Goal: Task Accomplishment & Management: Manage account settings

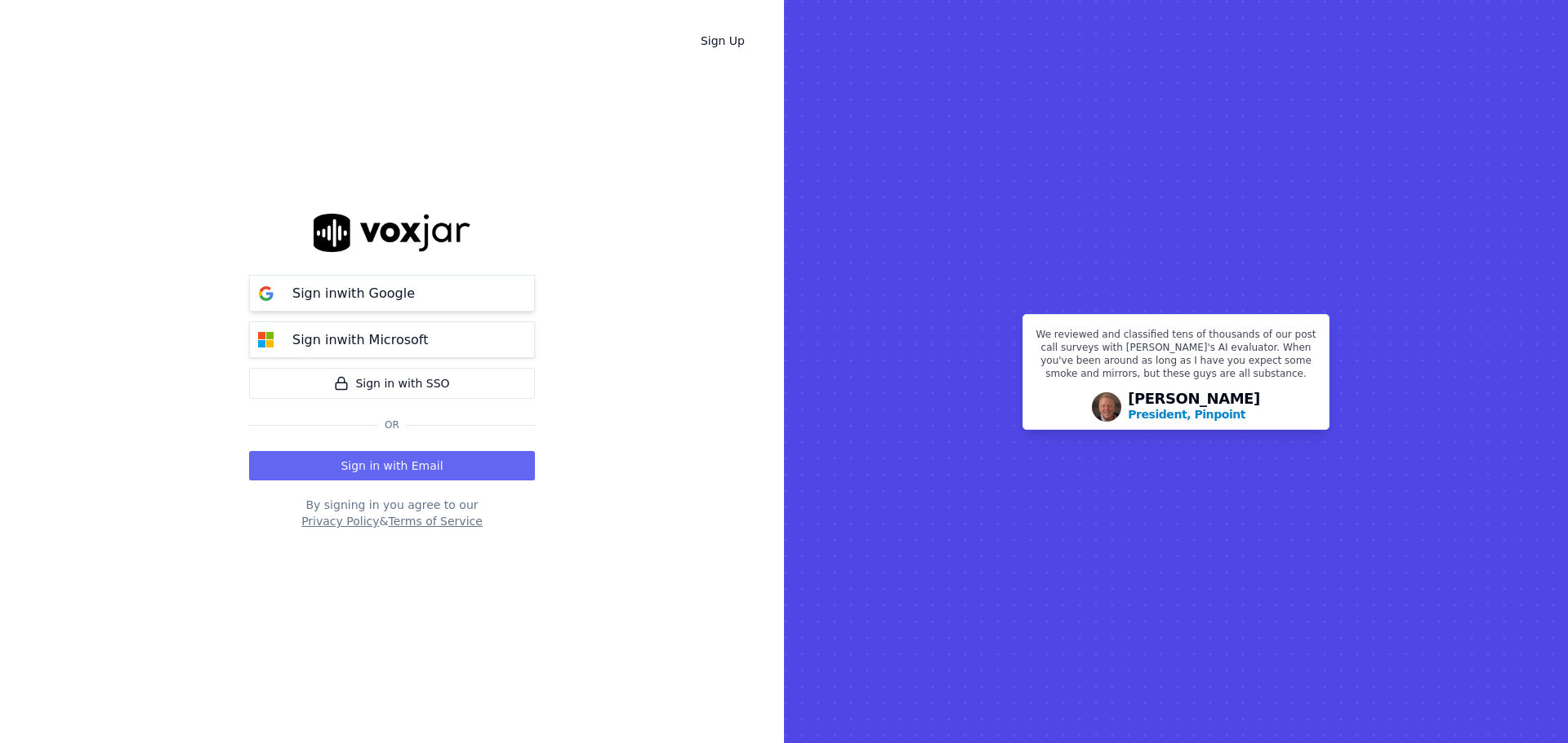
click at [375, 304] on button "Sign in with Google" at bounding box center [392, 293] width 286 height 37
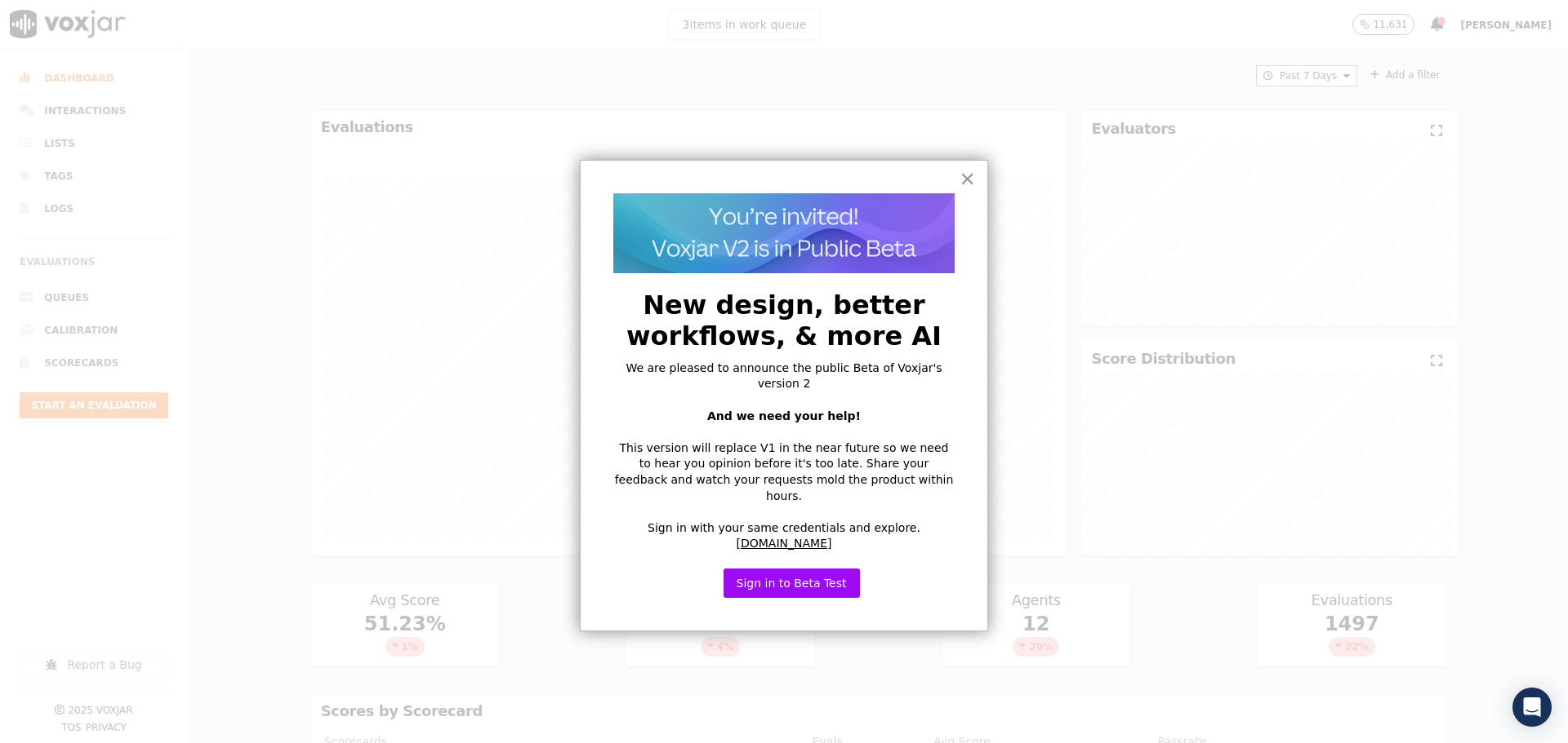
click at [971, 178] on button "×" at bounding box center [967, 179] width 16 height 26
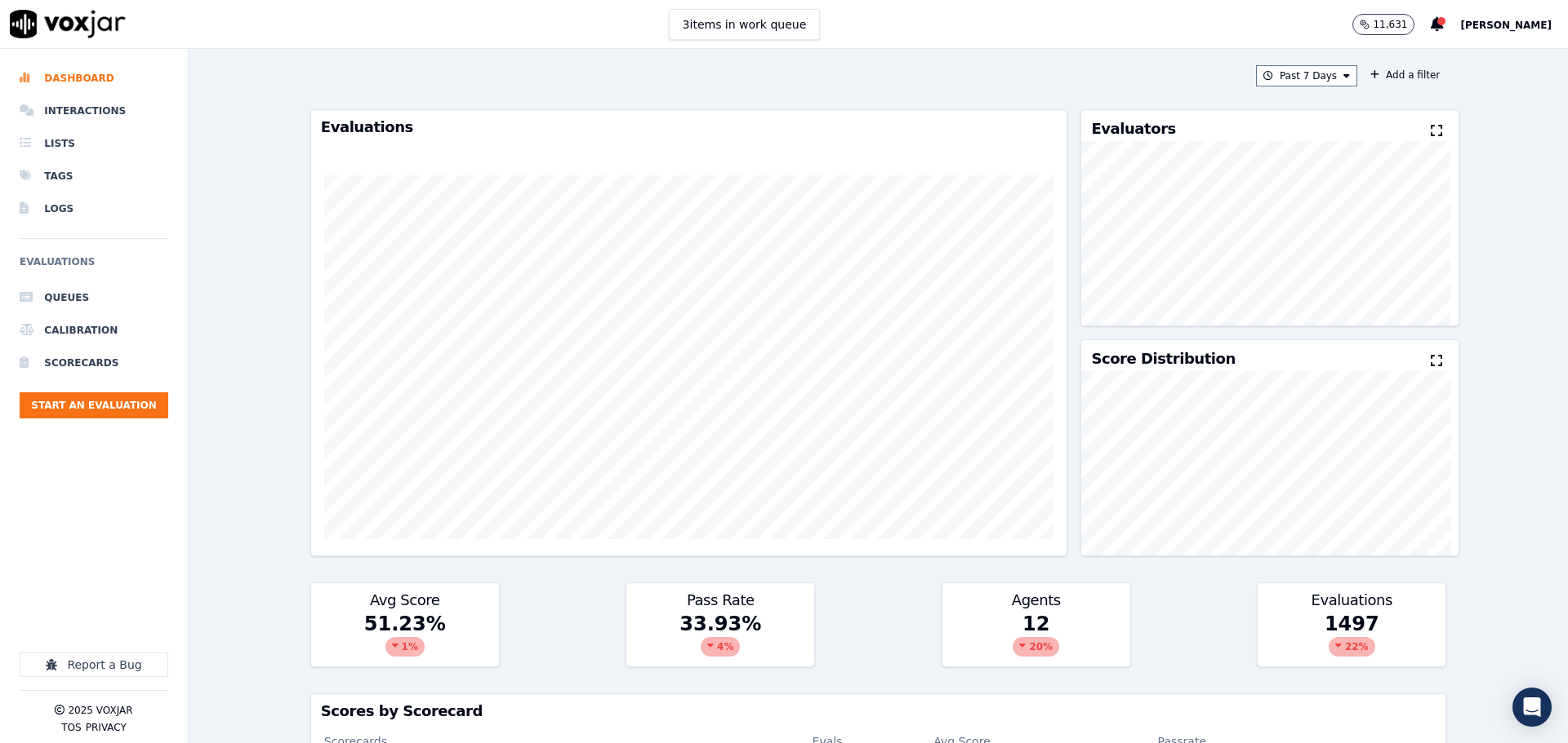
click at [1483, 23] on span "[PERSON_NAME]" at bounding box center [1505, 25] width 91 height 11
click at [1454, 53] on div "Settings" at bounding box center [1469, 54] width 174 height 26
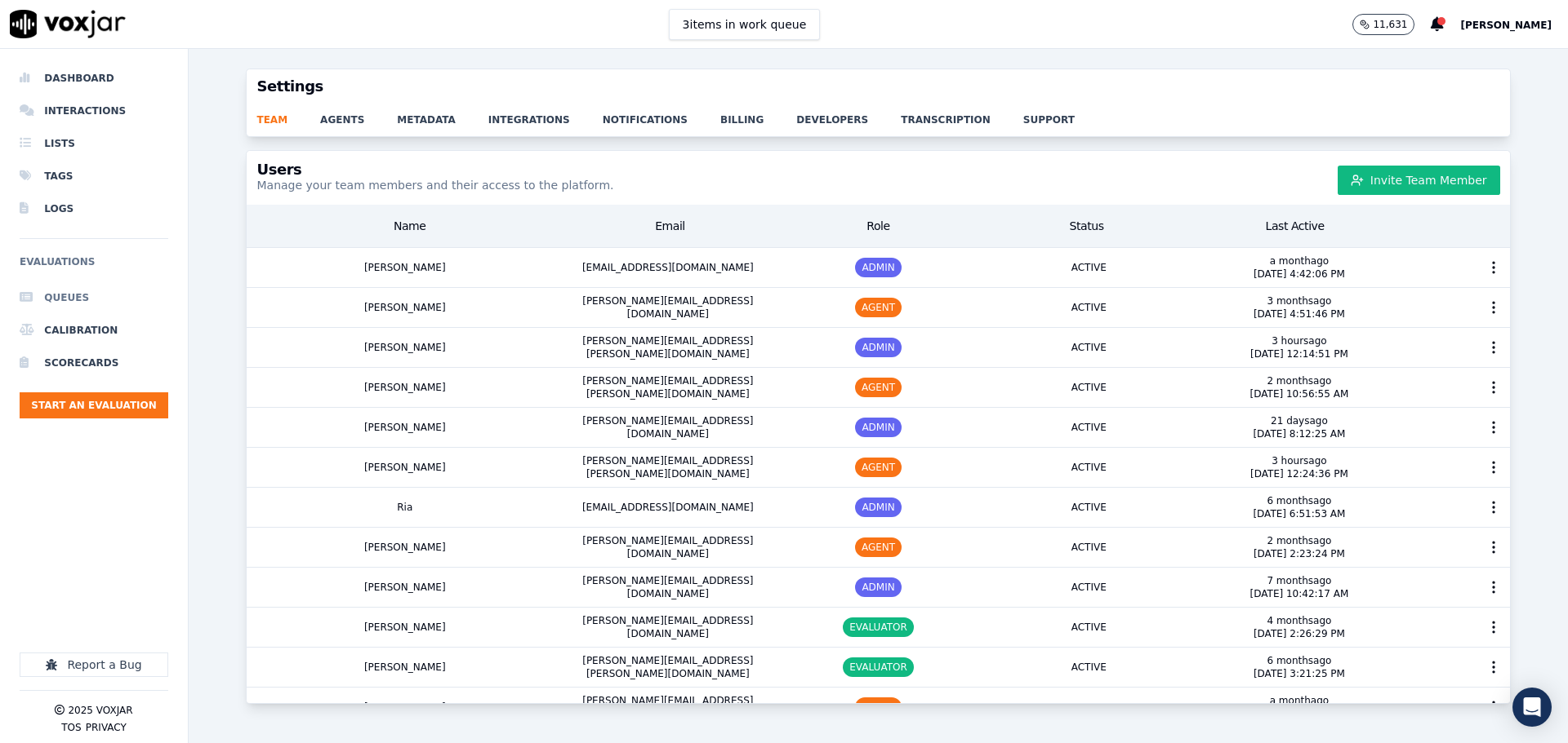
click at [83, 291] on li "Queues" at bounding box center [93, 297] width 148 height 32
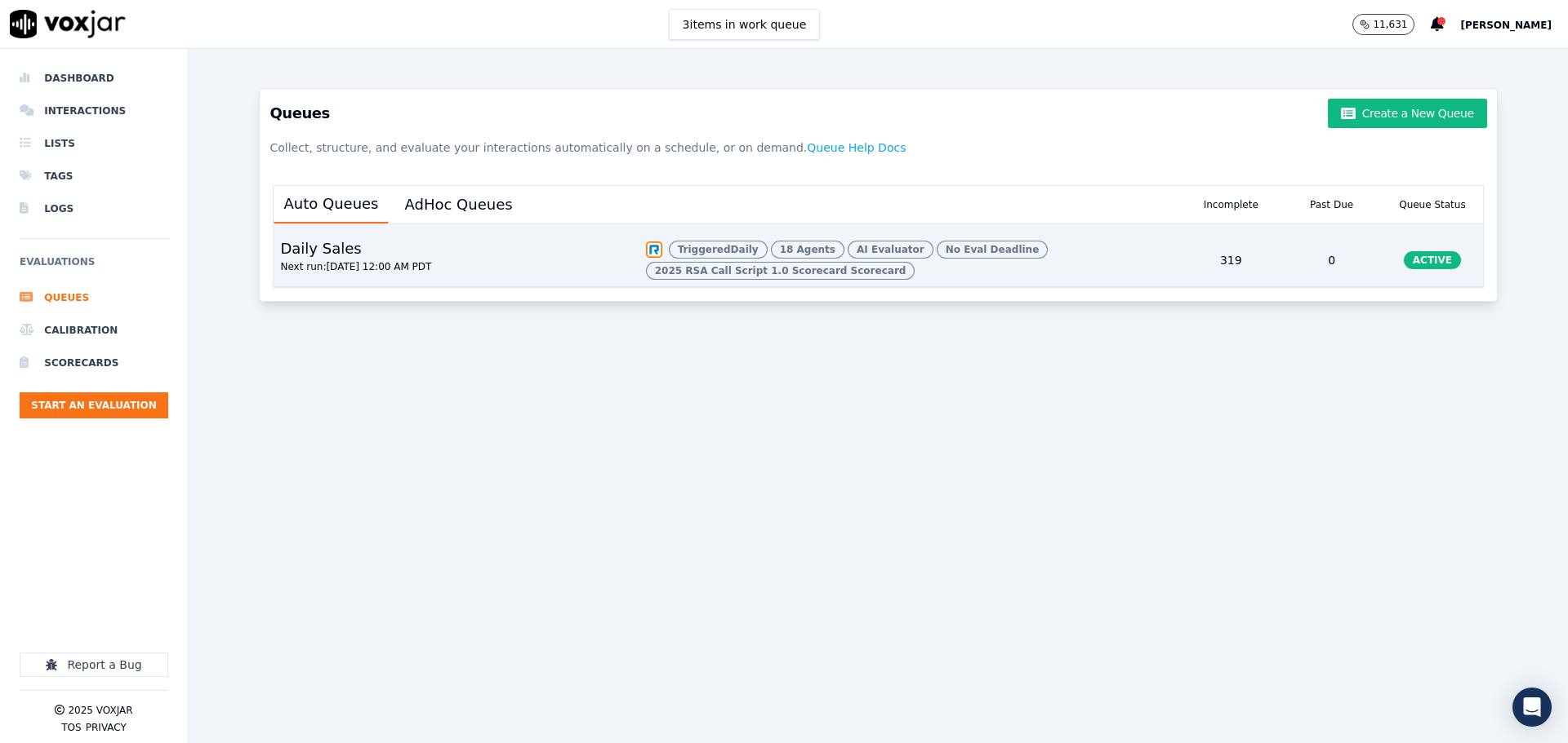
click at [1020, 263] on div "Triggered Daily 18 Agents AI Evaluator No Eval Deadline 2025 RSA Call Script 1.…" at bounding box center [909, 260] width 541 height 53
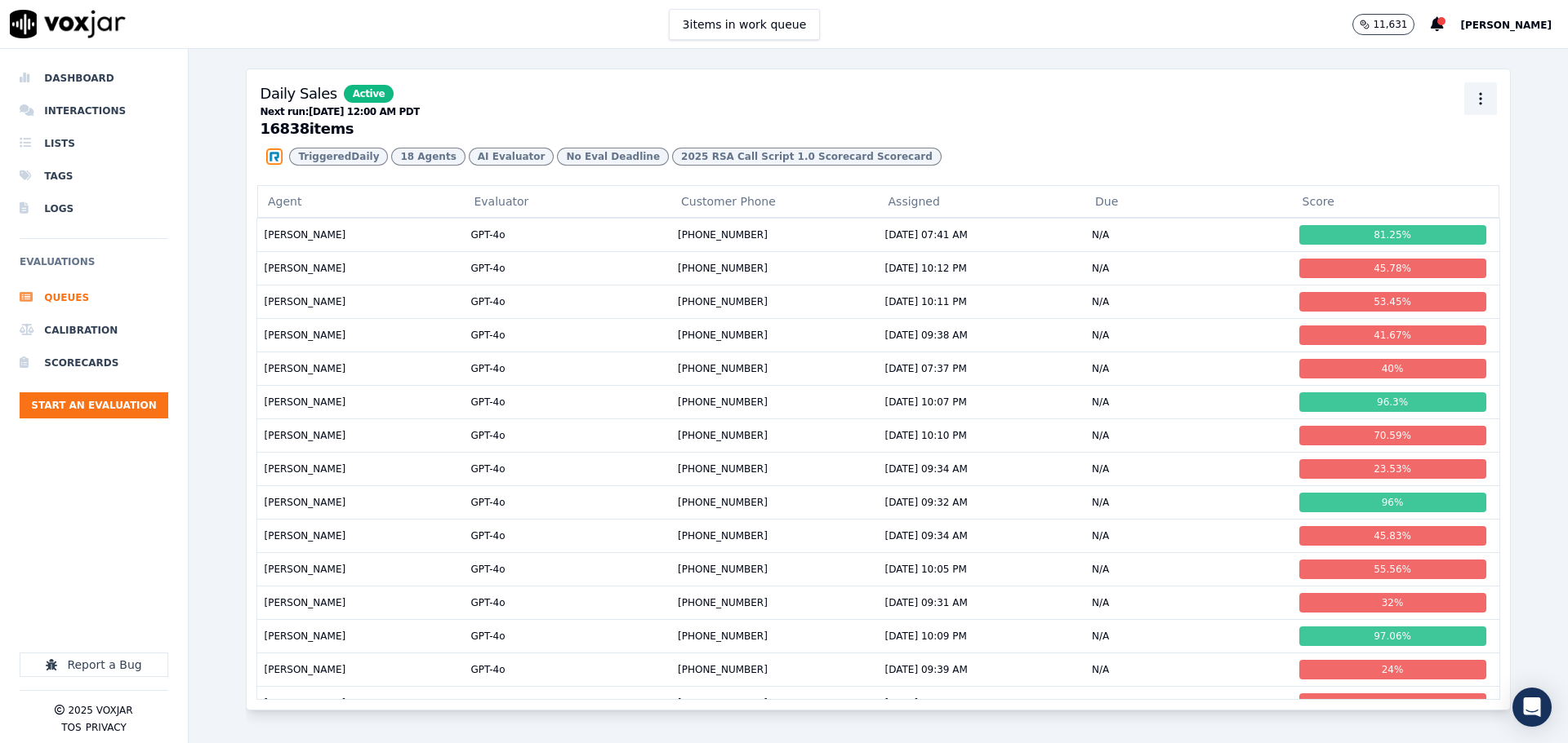
click at [1472, 106] on icon "button" at bounding box center [1480, 99] width 17 height 17
click at [1436, 155] on div "Edit" at bounding box center [1456, 161] width 96 height 26
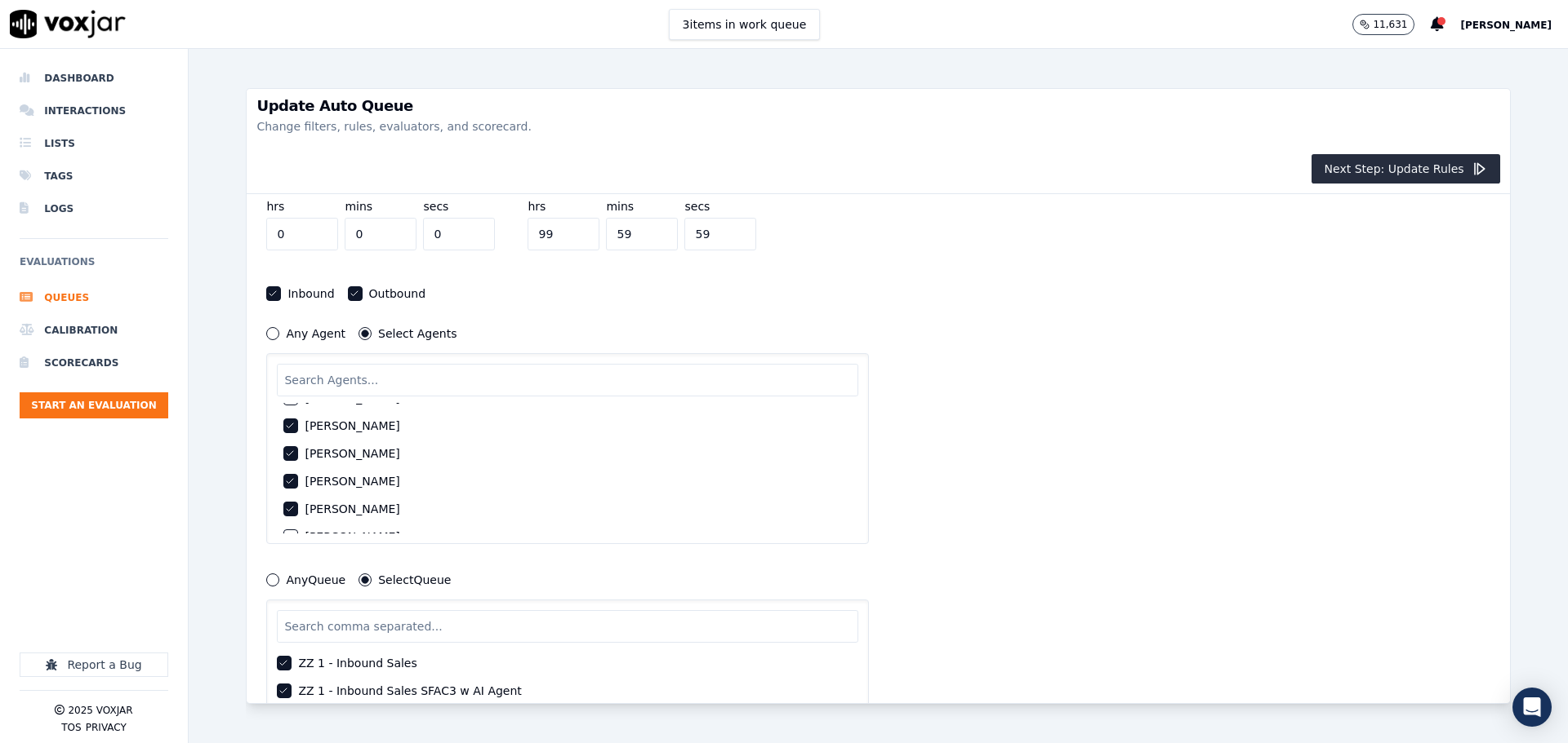
scroll to position [283, 0]
click at [288, 474] on icon "button" at bounding box center [290, 473] width 10 height 10
click at [291, 501] on icon "button" at bounding box center [290, 501] width 10 height 10
click at [293, 430] on div "button" at bounding box center [290, 424] width 11 height 11
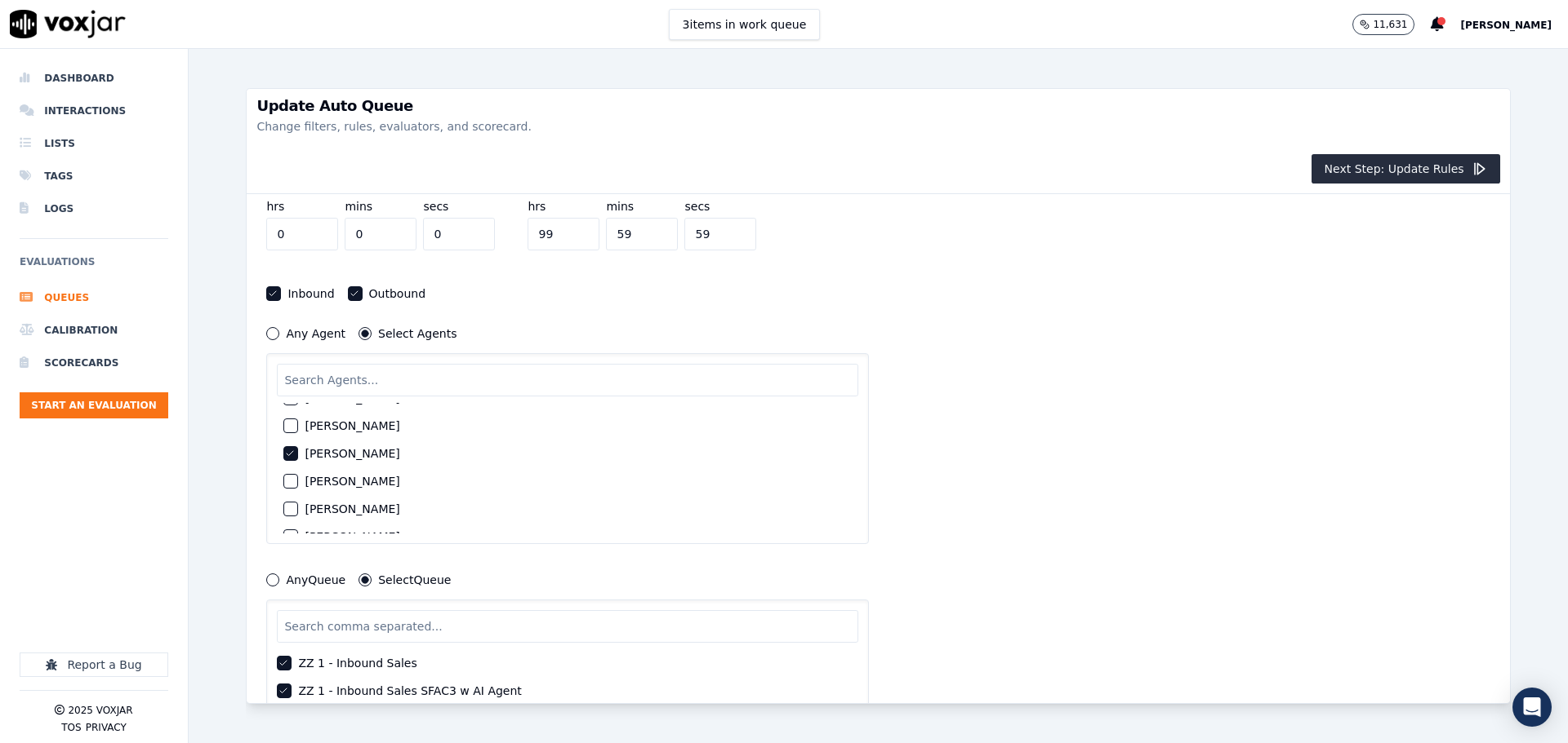
scroll to position [772, 0]
click at [288, 431] on div "button" at bounding box center [290, 428] width 11 height 11
click at [288, 429] on div "button" at bounding box center [290, 425] width 11 height 11
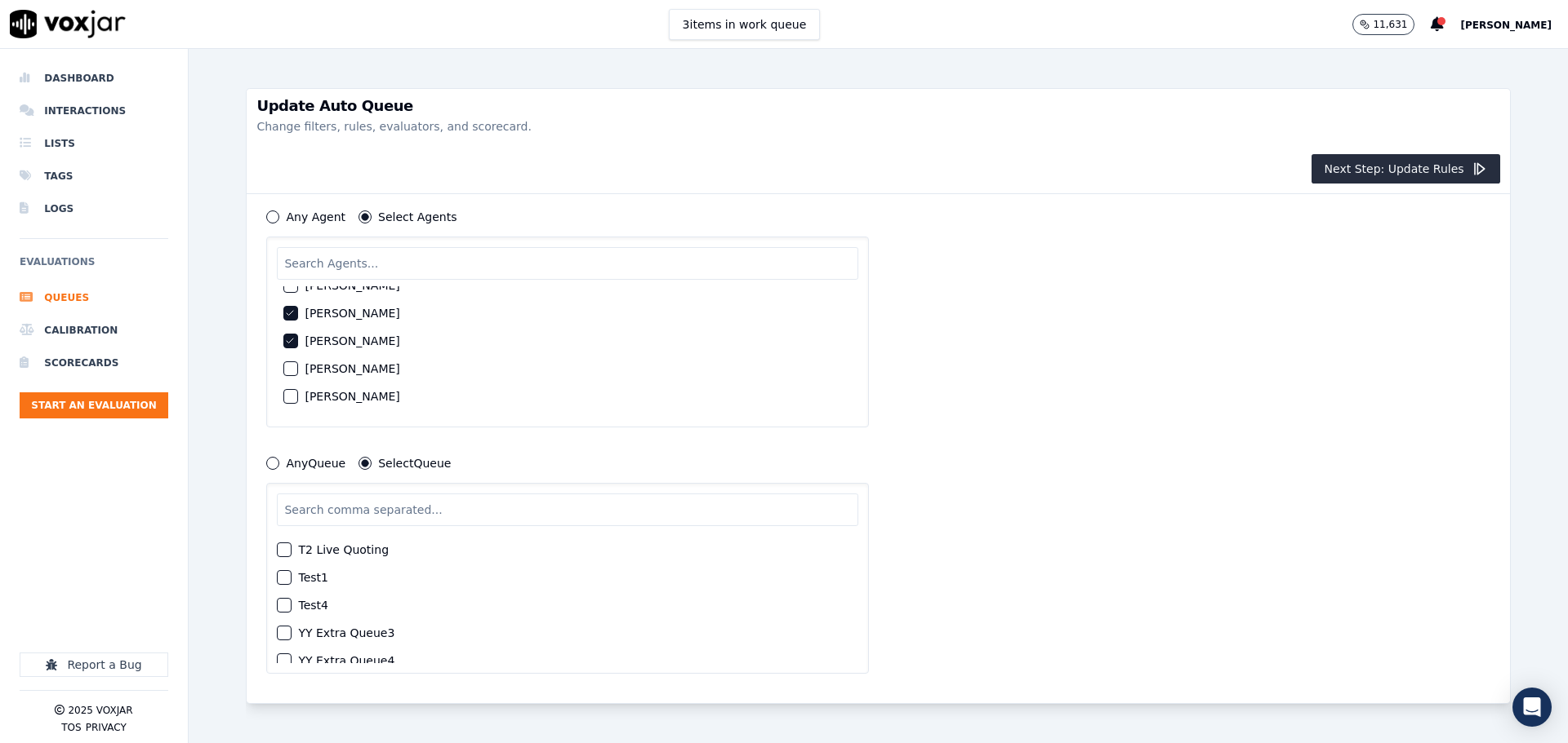
scroll to position [1390, 0]
click at [285, 539] on div "button" at bounding box center [283, 545] width 11 height 11
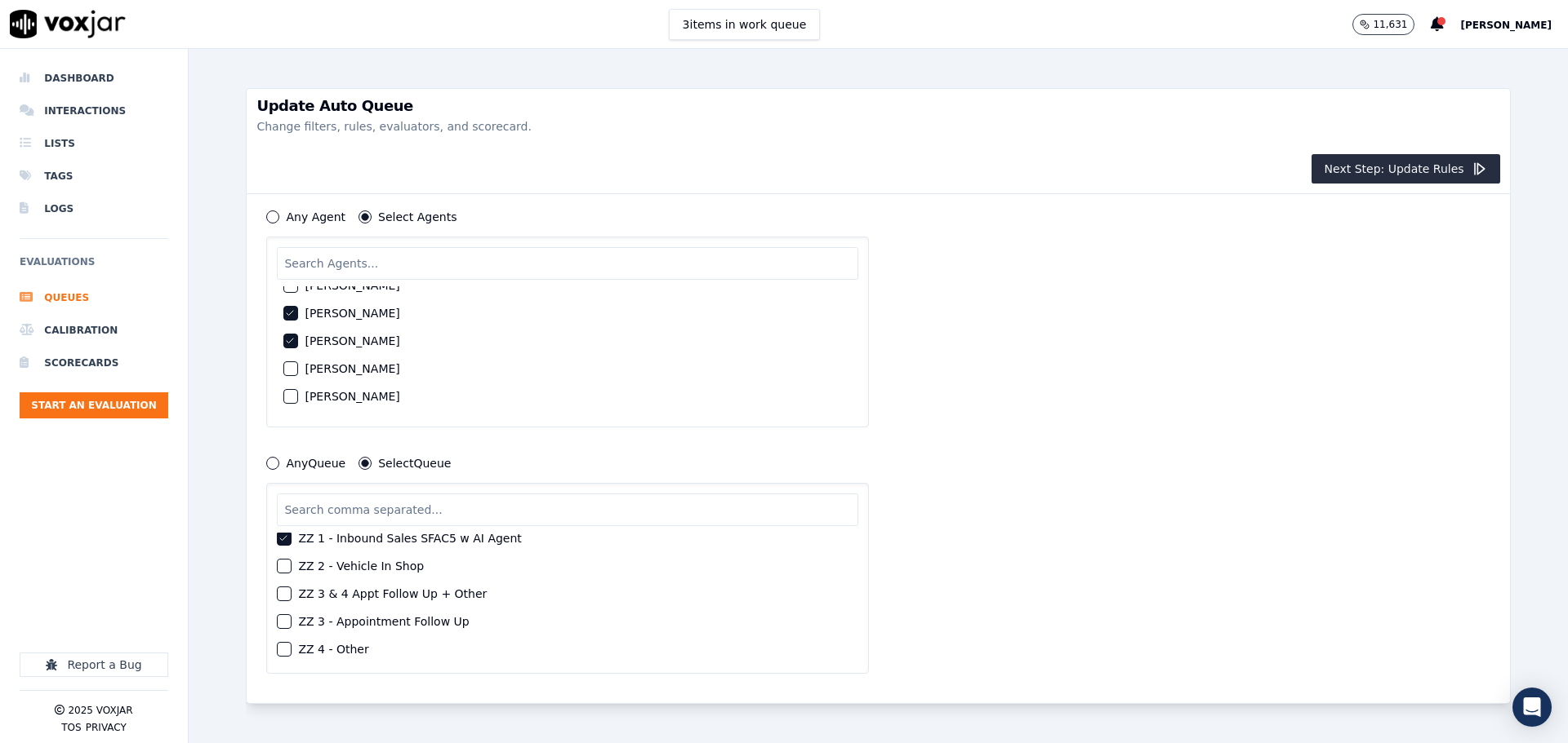
scroll to position [1702, 0]
click at [1408, 174] on button "Next Step: Update Rules" at bounding box center [1406, 169] width 188 height 29
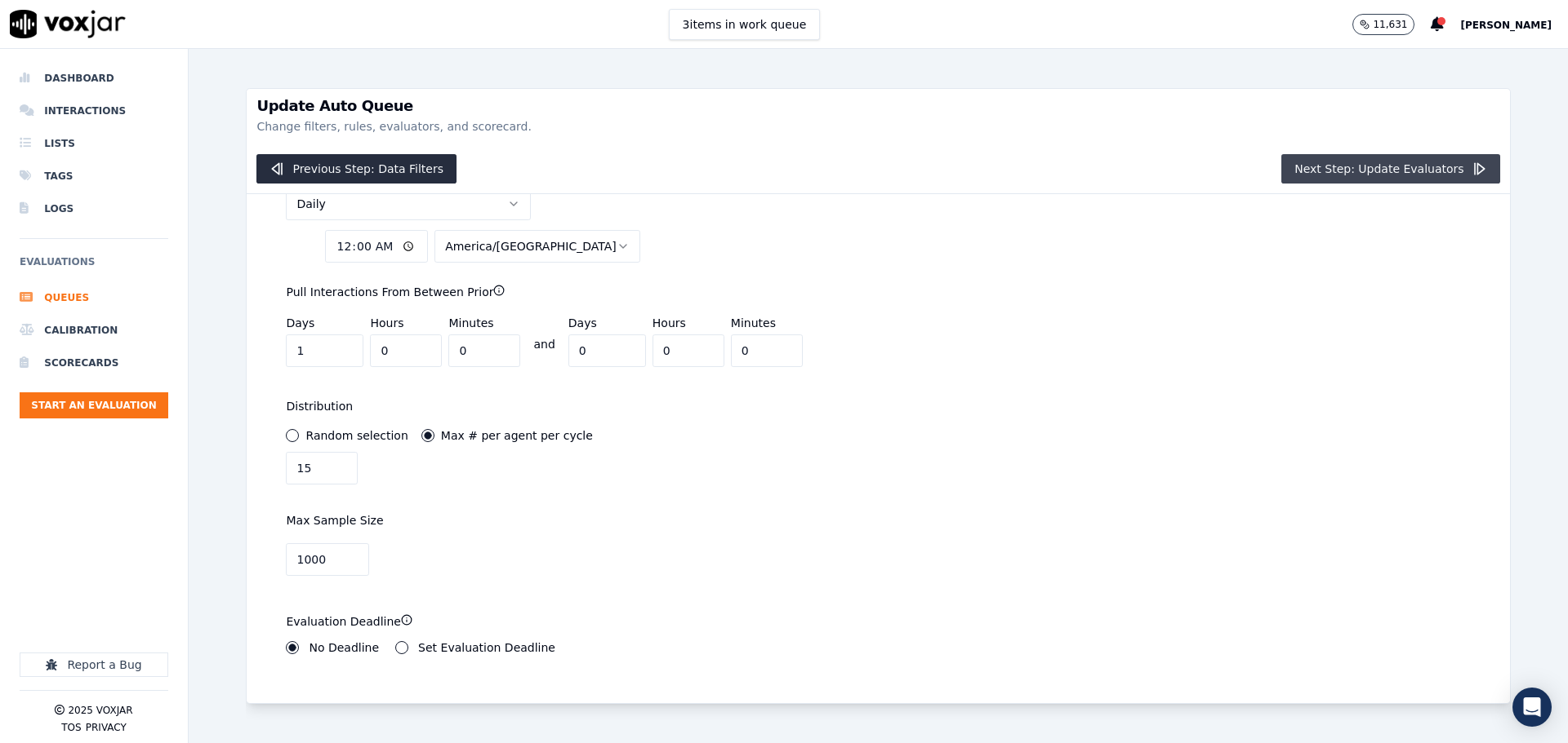
click at [1408, 174] on button "Next Step: Update Evaluators" at bounding box center [1390, 169] width 218 height 29
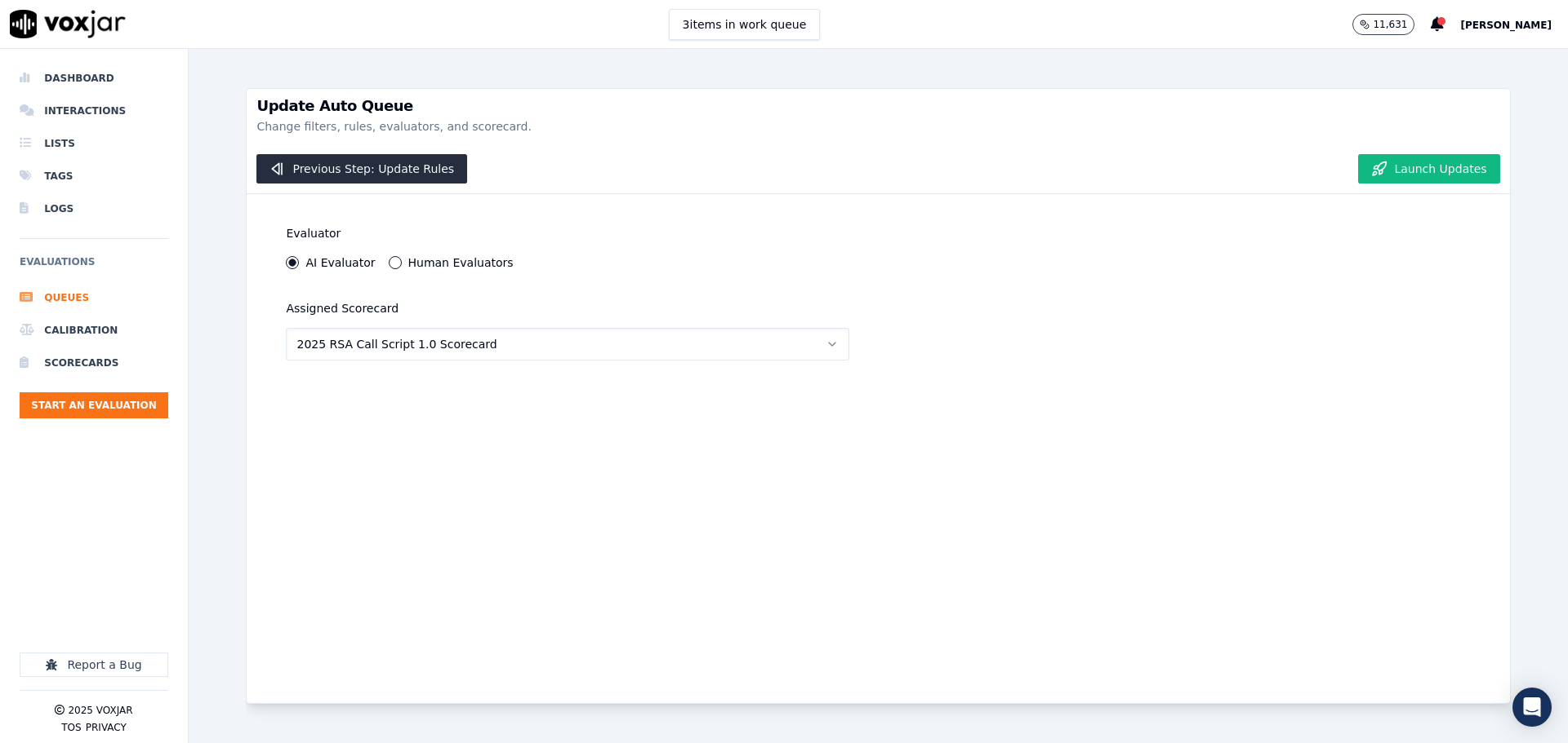
click at [1408, 174] on button "Launch Updates" at bounding box center [1428, 169] width 141 height 29
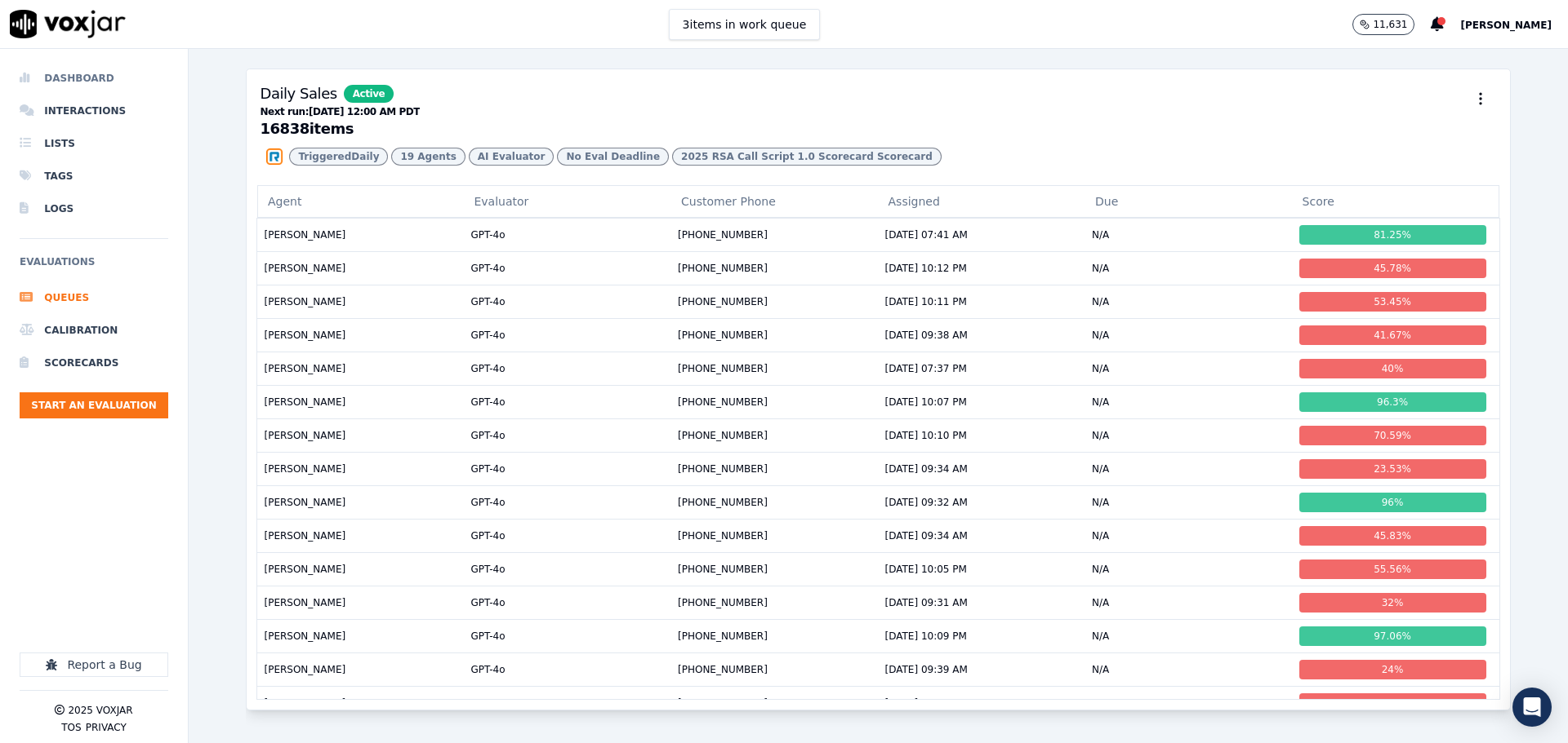
click at [78, 82] on li "Dashboard" at bounding box center [93, 77] width 148 height 32
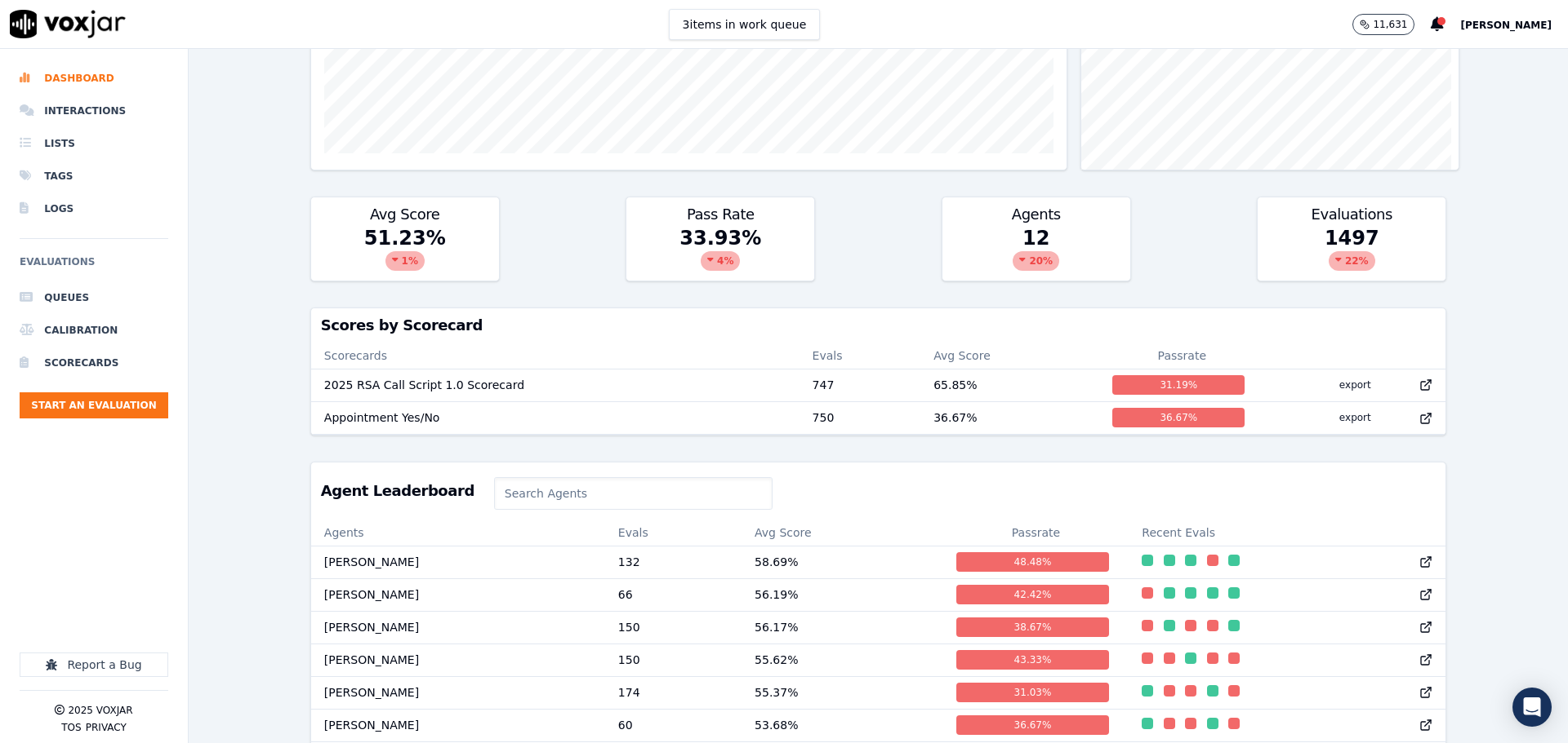
scroll to position [324, 0]
